Goal: Book appointment/travel/reservation

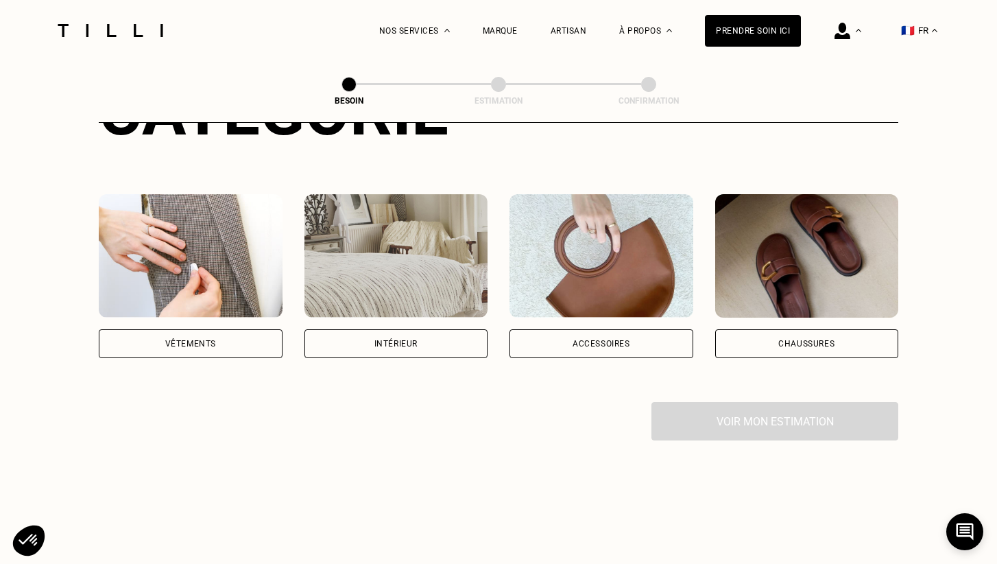
scroll to position [218, 0]
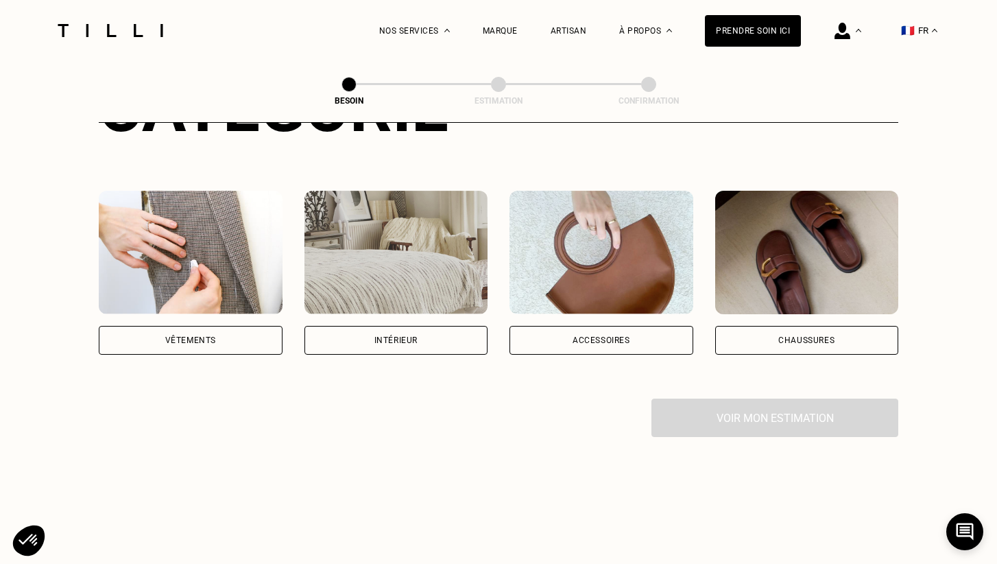
click at [230, 326] on div "Vêtements" at bounding box center [191, 340] width 184 height 29
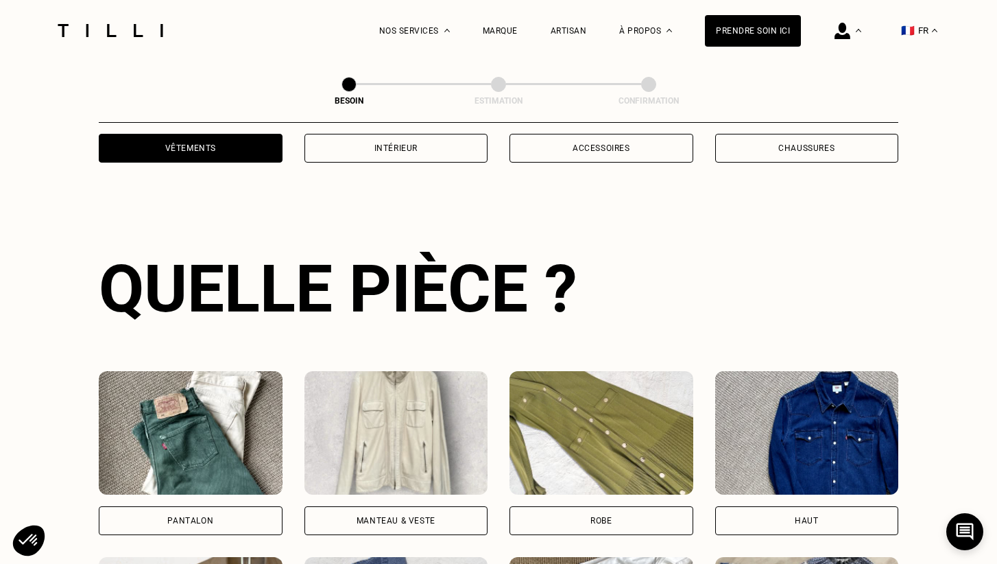
scroll to position [446, 0]
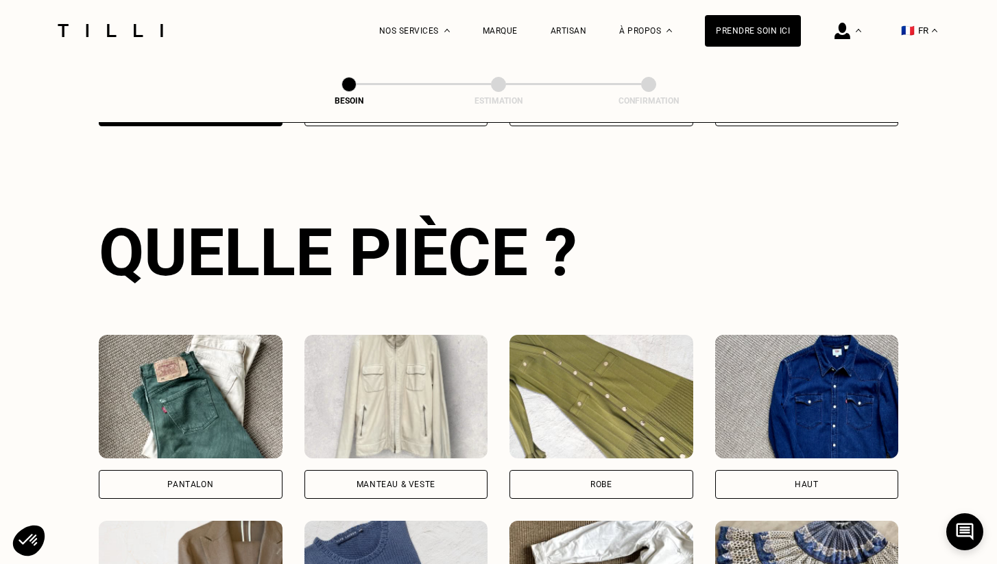
click at [213, 470] on div "Pantalon" at bounding box center [191, 484] width 184 height 29
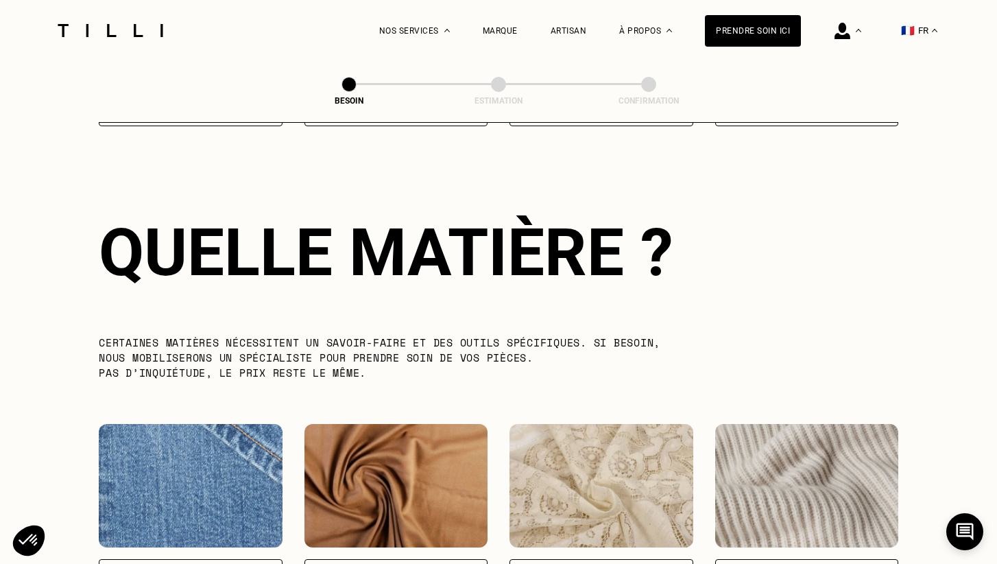
click at [189, 559] on div "Jeans" at bounding box center [191, 573] width 184 height 29
select select "FR"
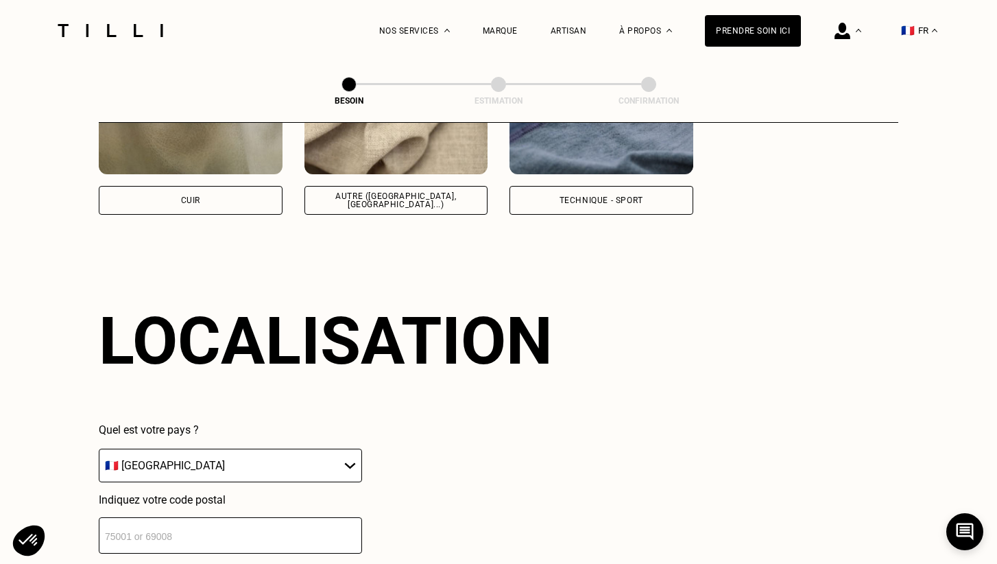
scroll to position [1838, 0]
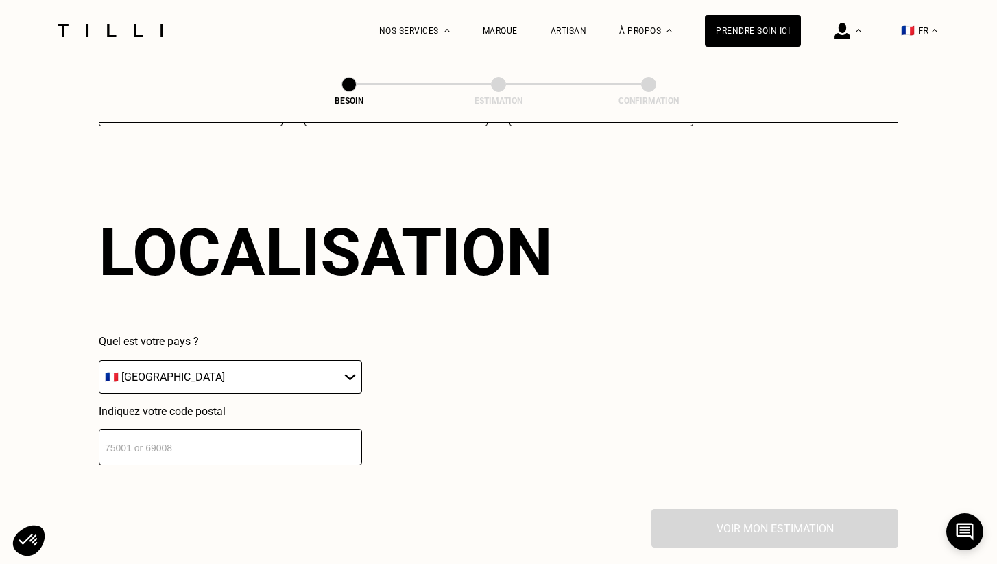
click at [249, 432] on input "number" at bounding box center [230, 447] width 263 height 36
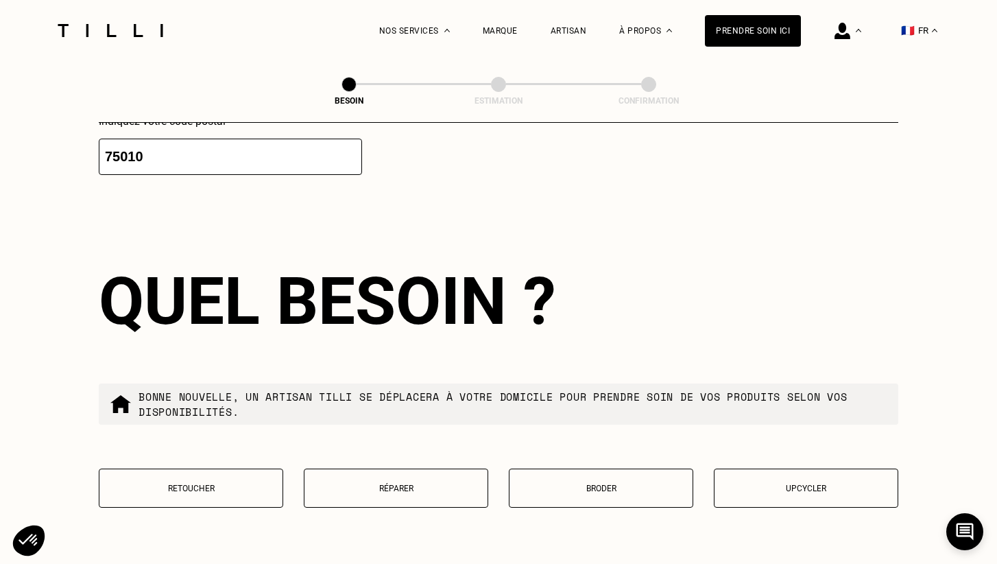
scroll to position [2181, 0]
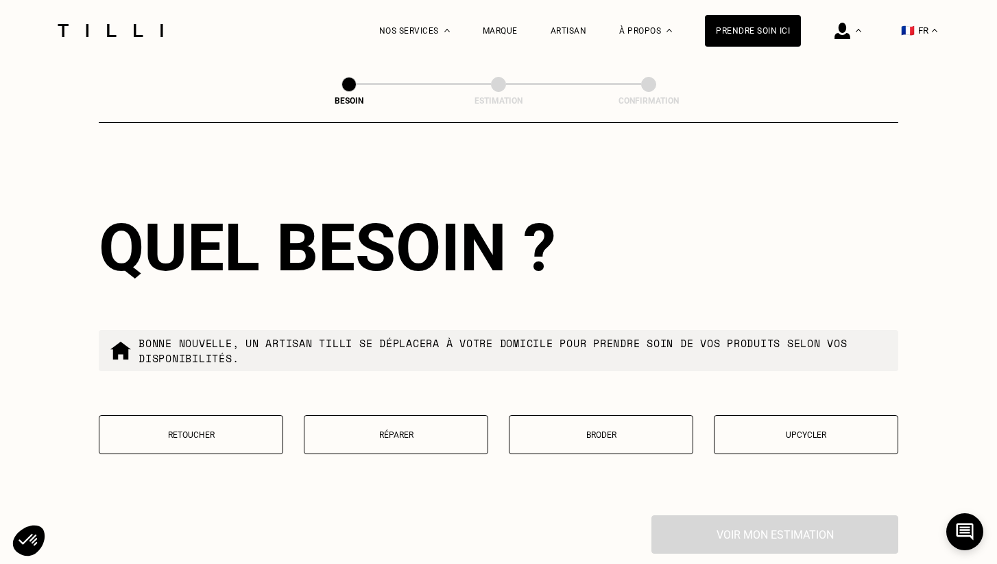
type input "75010"
click at [433, 430] on p "Réparer" at bounding box center [395, 435] width 169 height 10
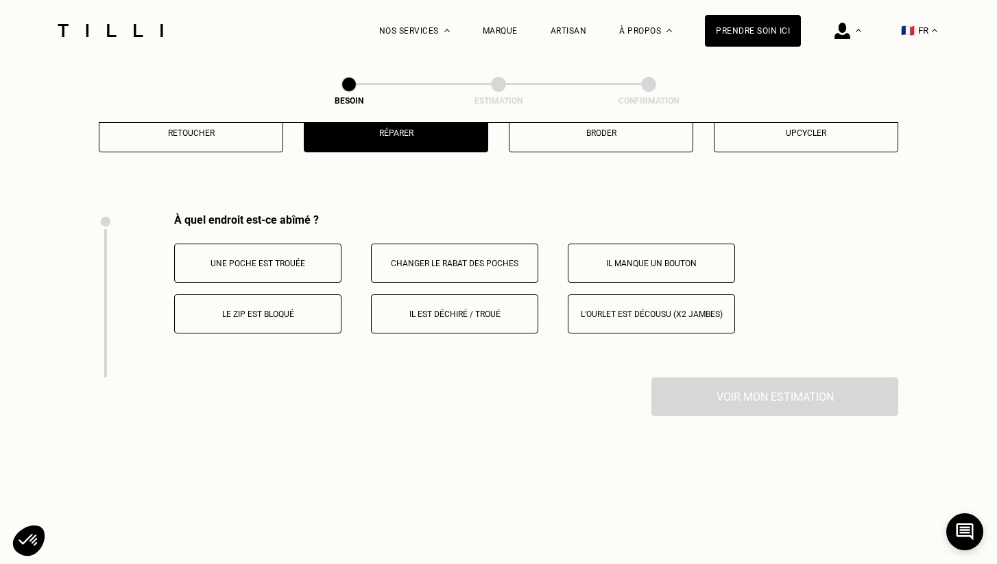
scroll to position [2531, 0]
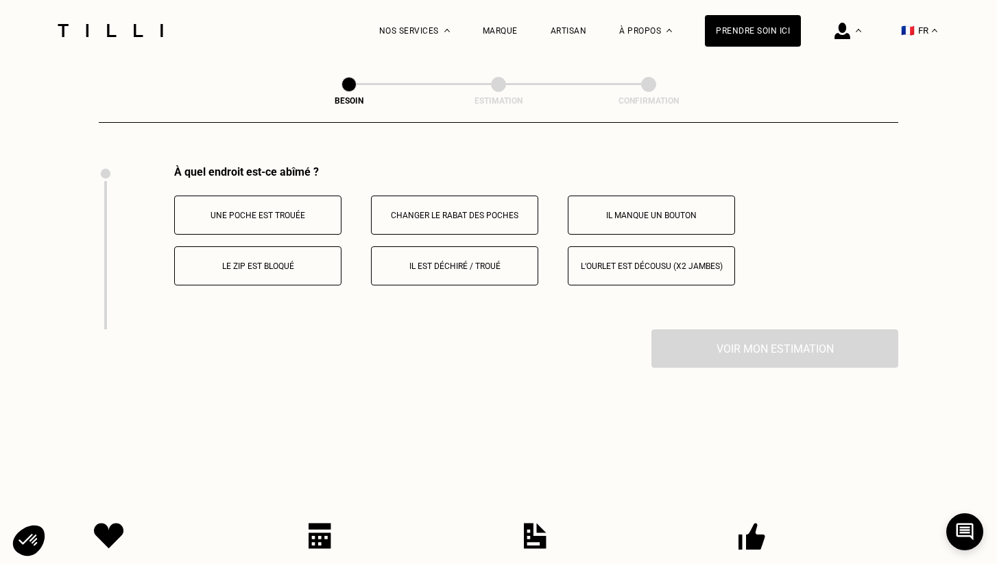
click at [527, 313] on div "À quel endroit est-ce abîmé ? Une poche est trouée Changer le rabat des poches …" at bounding box center [498, 247] width 799 height 164
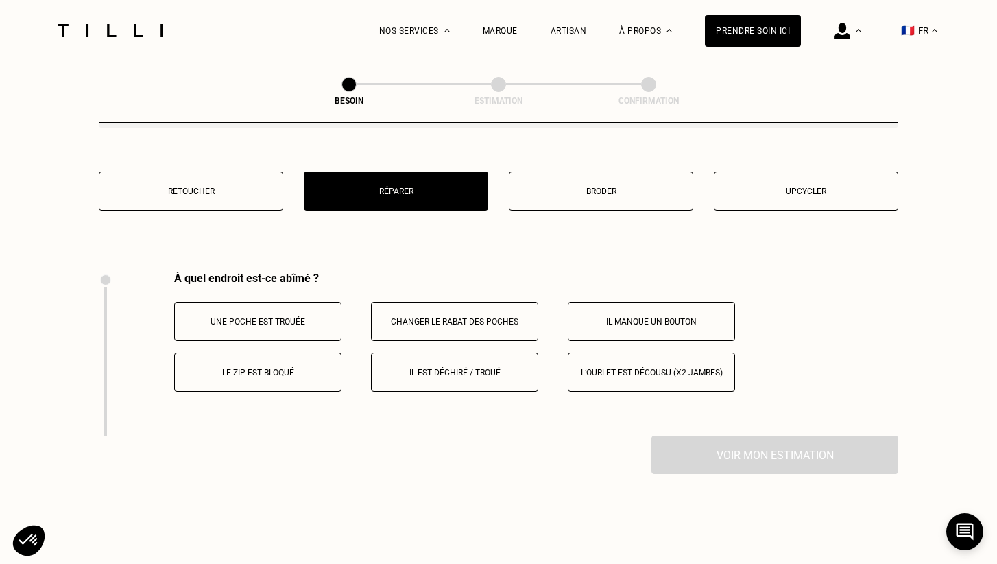
scroll to position [2424, 0]
click at [202, 173] on button "Retoucher" at bounding box center [191, 190] width 184 height 39
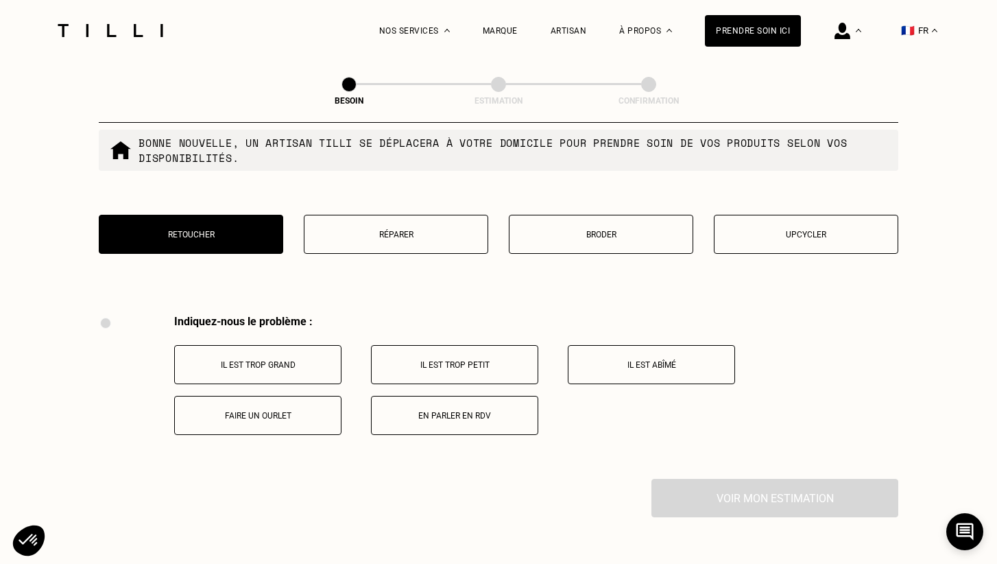
scroll to position [2381, 0]
click at [654, 358] on button "Il est abîmé" at bounding box center [651, 364] width 167 height 39
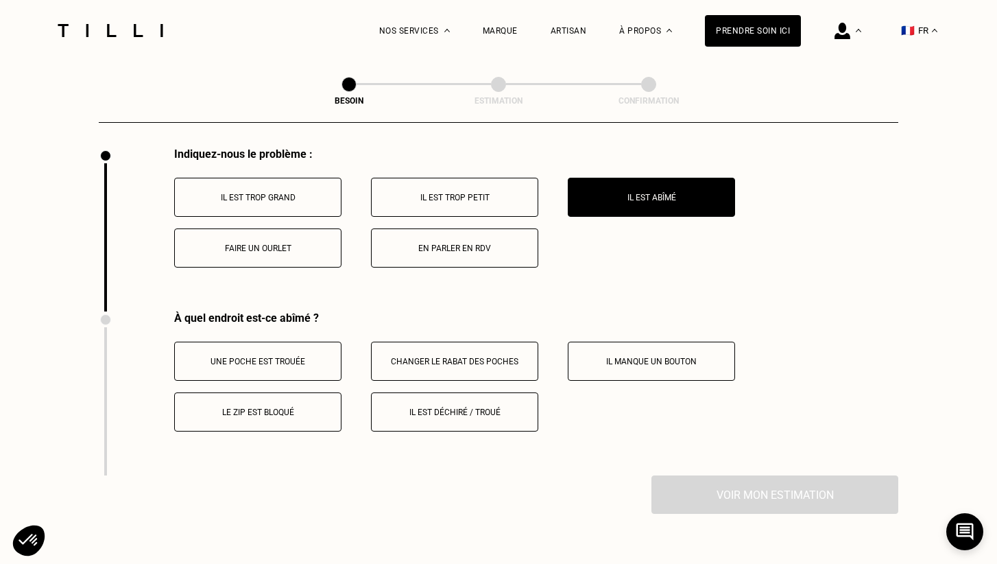
scroll to position [2549, 0]
click at [483, 243] on p "En parler en RDV" at bounding box center [454, 248] width 152 height 10
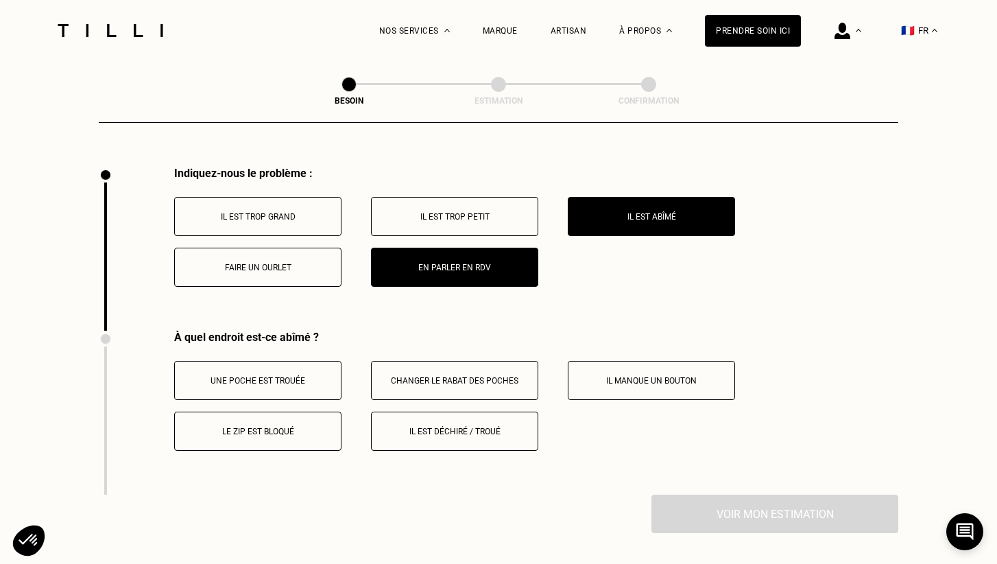
scroll to position [2527, 0]
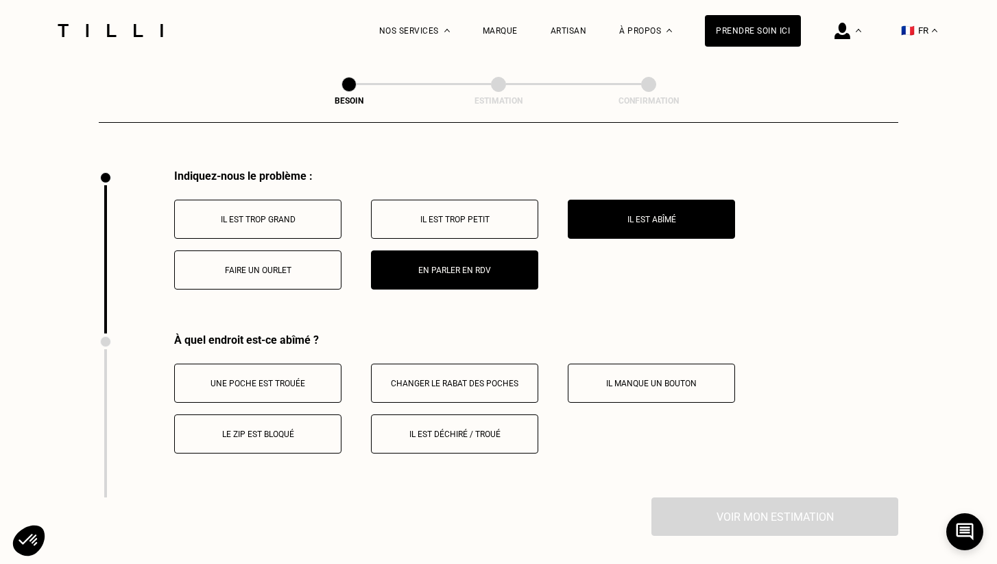
click at [653, 200] on button "Il est abîmé" at bounding box center [651, 219] width 167 height 39
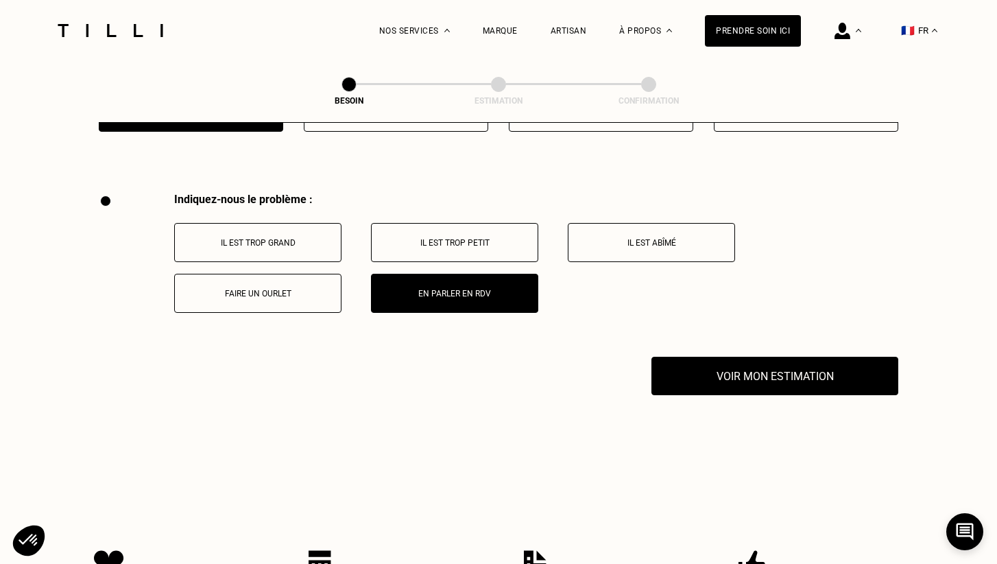
scroll to position [2497, 0]
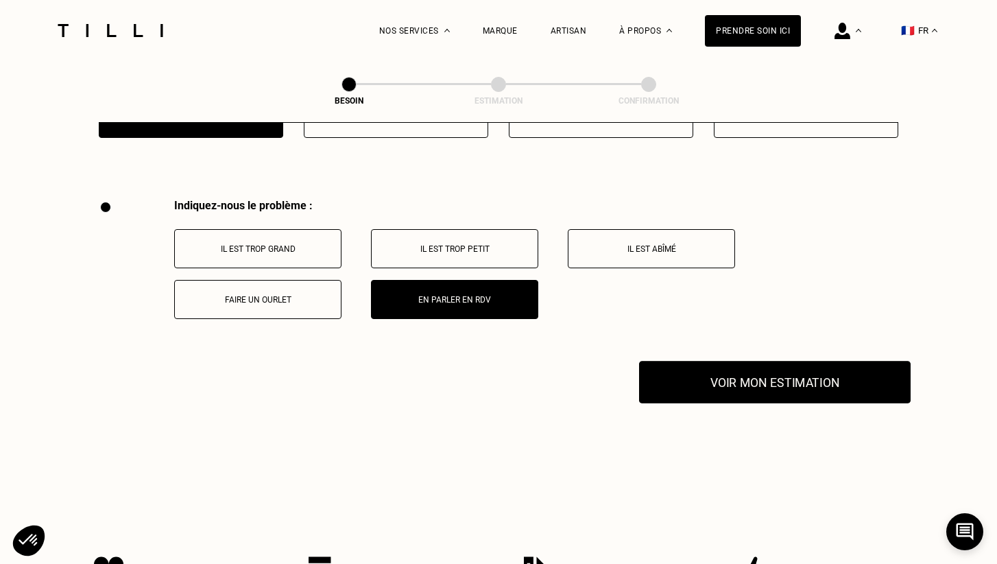
click at [738, 377] on button "Voir mon estimation" at bounding box center [775, 382] width 272 height 43
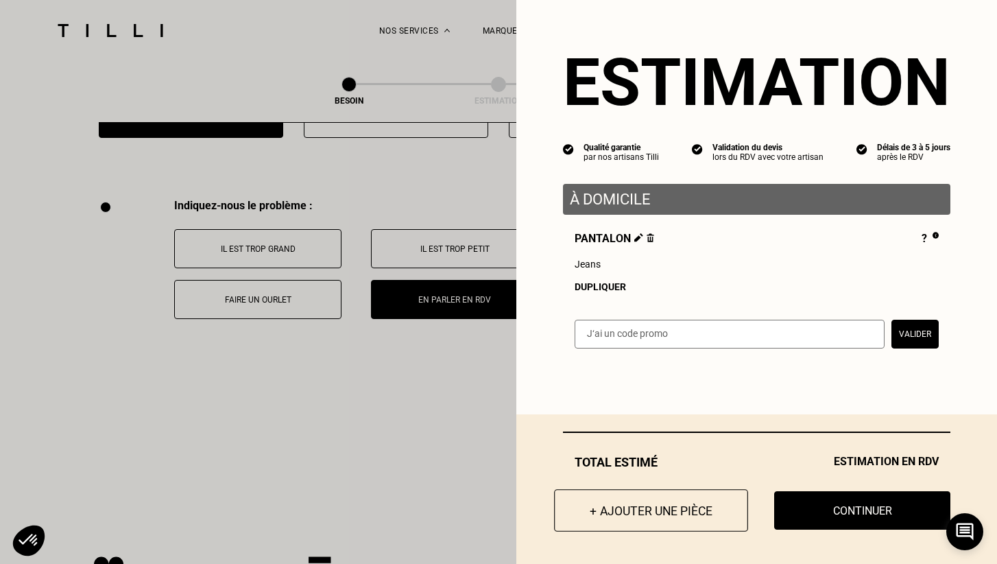
click at [671, 501] on button "+ Ajouter une pièce" at bounding box center [651, 510] width 194 height 43
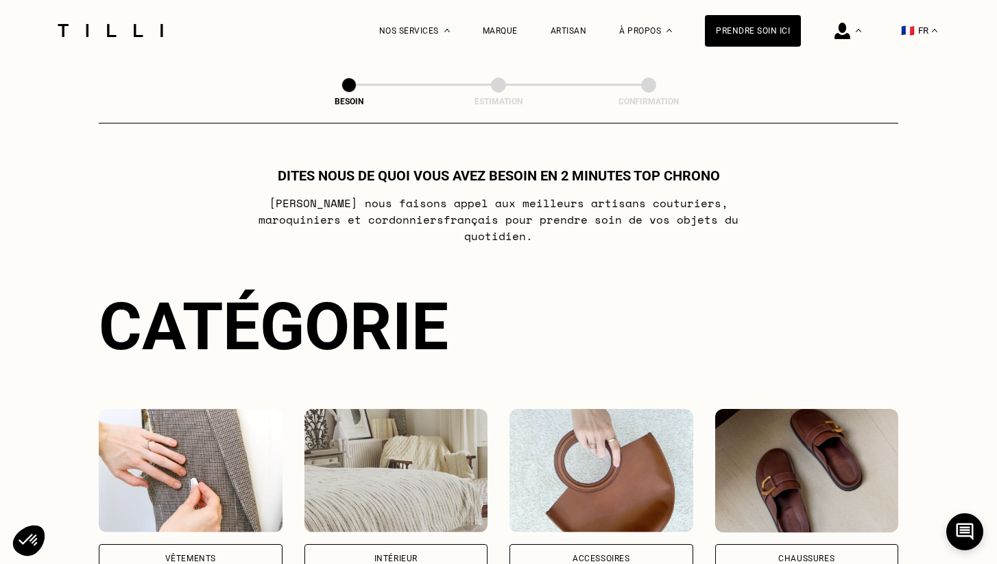
scroll to position [0, 0]
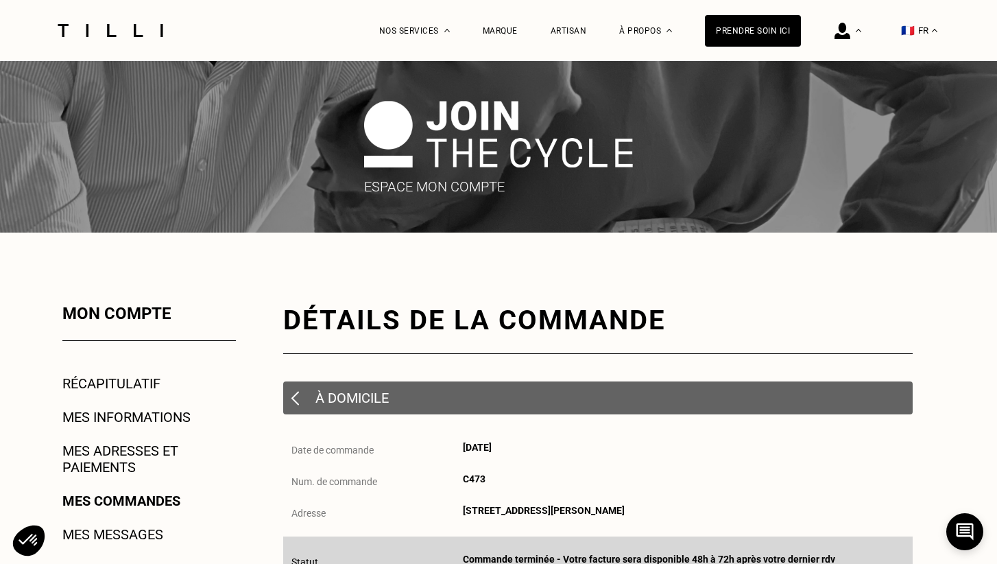
click at [114, 28] on img at bounding box center [110, 30] width 115 height 13
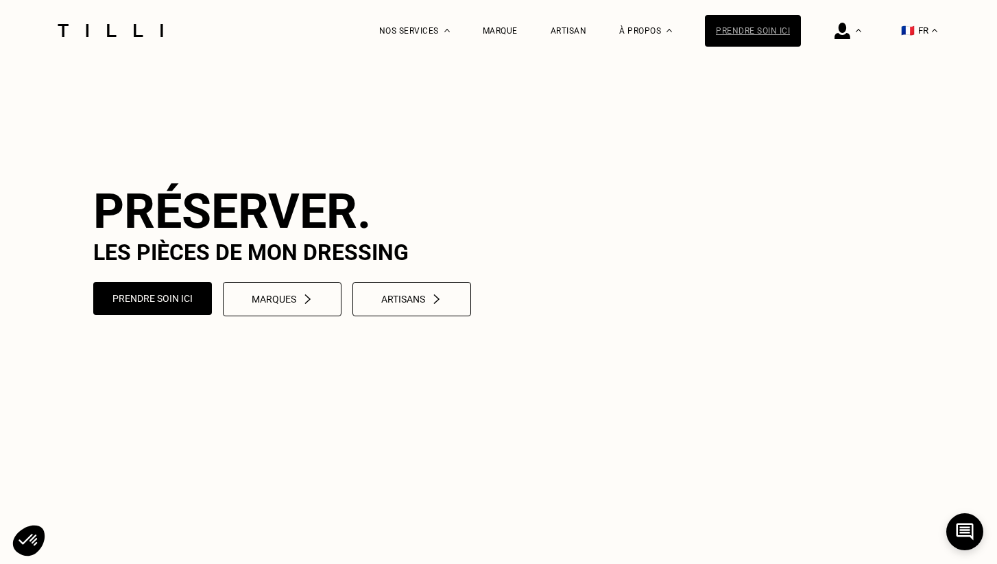
click at [736, 34] on div "Prendre soin ici" at bounding box center [753, 31] width 96 height 32
select select "FR"
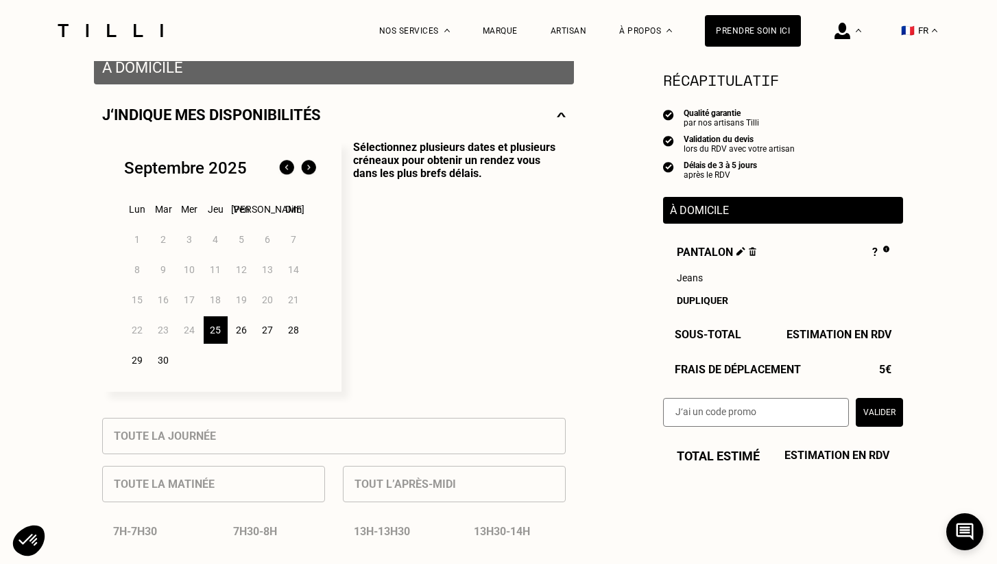
scroll to position [278, 0]
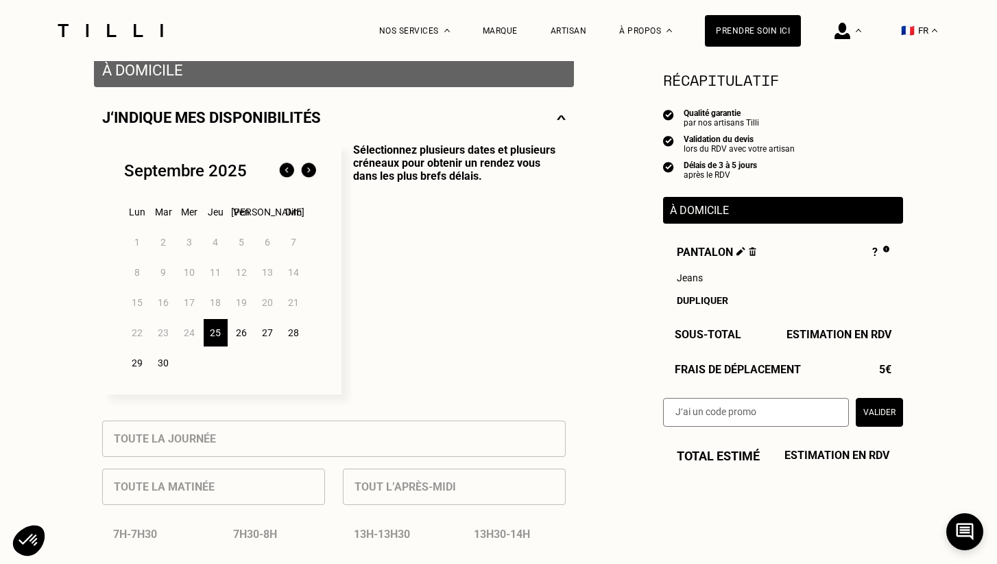
click at [245, 330] on div "26" at bounding box center [242, 332] width 24 height 27
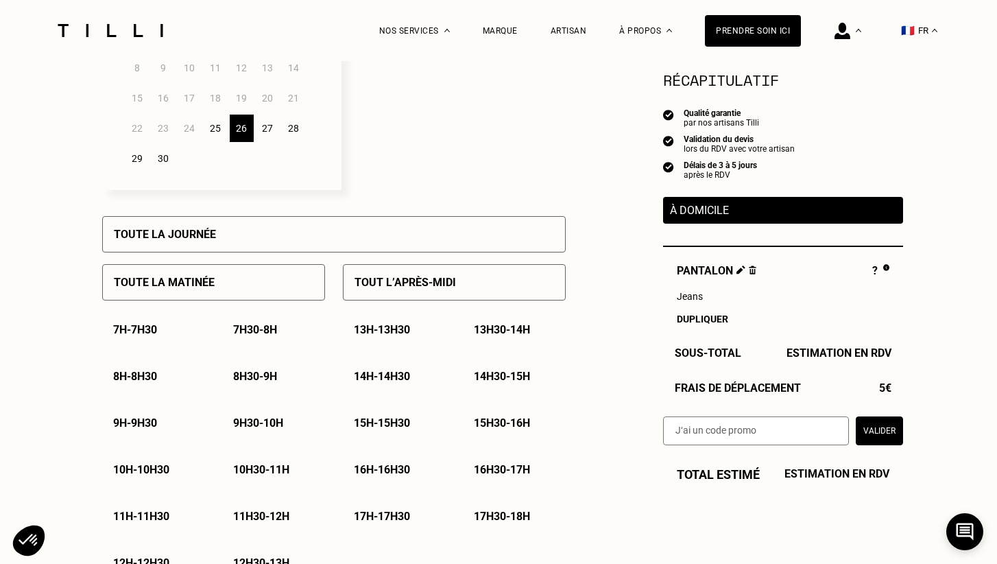
scroll to position [487, 0]
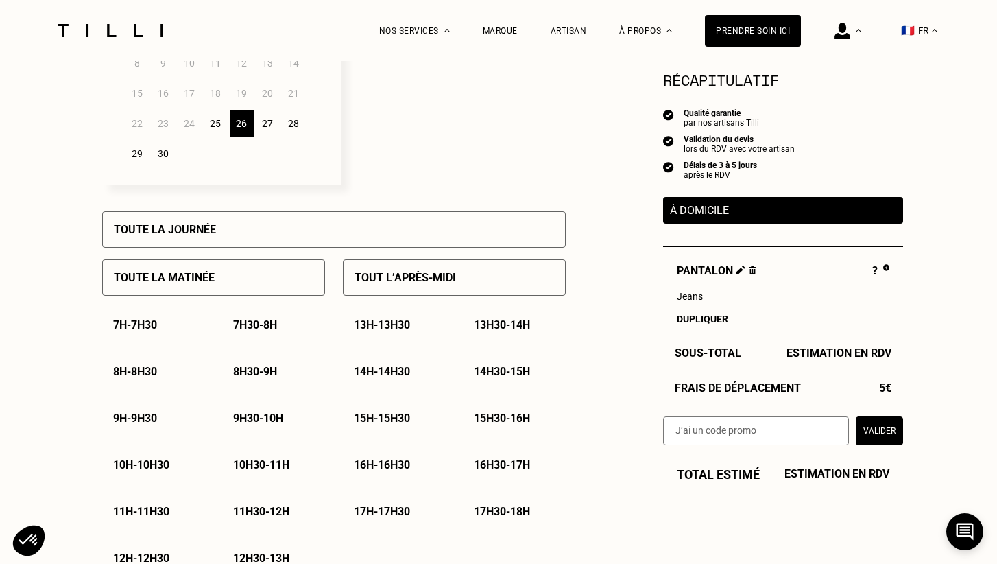
click at [266, 125] on div "27" at bounding box center [268, 123] width 24 height 27
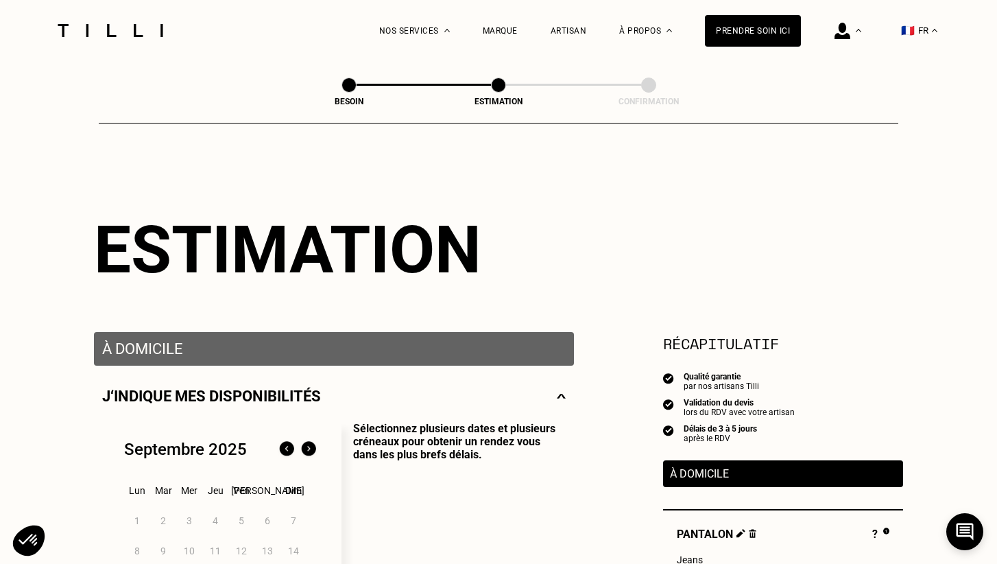
scroll to position [0, 0]
